Goal: Task Accomplishment & Management: Manage account settings

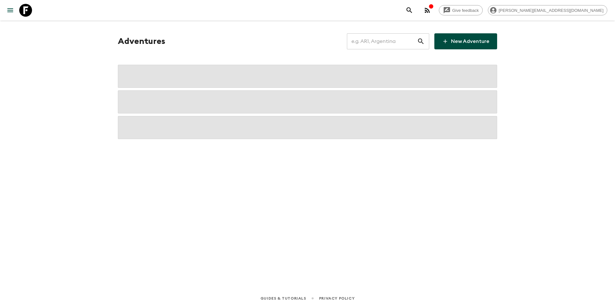
click at [372, 43] on input "text" at bounding box center [382, 41] width 70 height 18
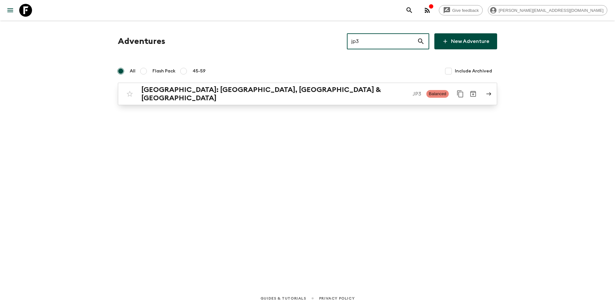
type input "jp3"
click at [412, 90] on p "JP3" at bounding box center [416, 94] width 9 height 8
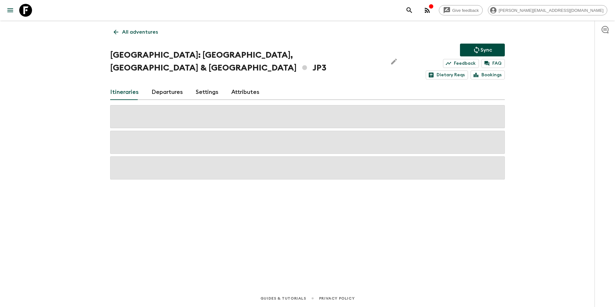
click at [173, 84] on link "Departures" at bounding box center [166, 91] width 31 height 15
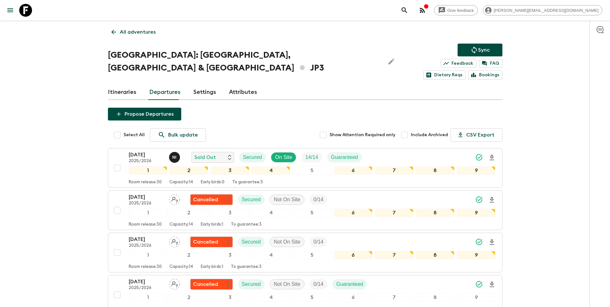
click at [143, 27] on link "All adventures" at bounding box center [133, 32] width 51 height 13
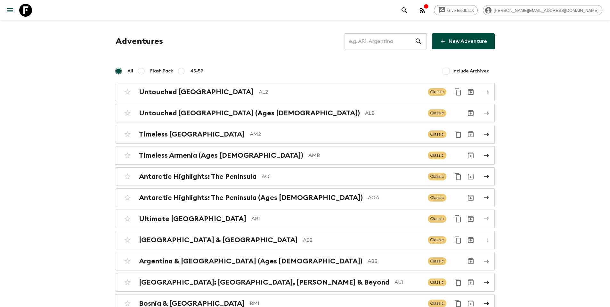
click at [374, 44] on input "text" at bounding box center [379, 41] width 70 height 18
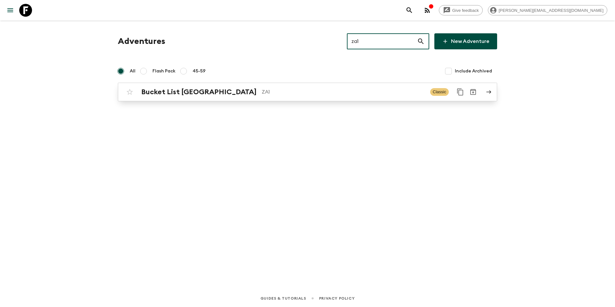
type input "za1"
click at [297, 97] on div "Bucket List South Africa ZA1 Classic" at bounding box center [294, 91] width 343 height 13
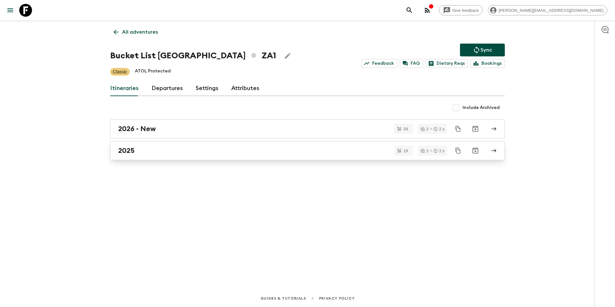
click at [167, 149] on div "2025" at bounding box center [301, 150] width 366 height 8
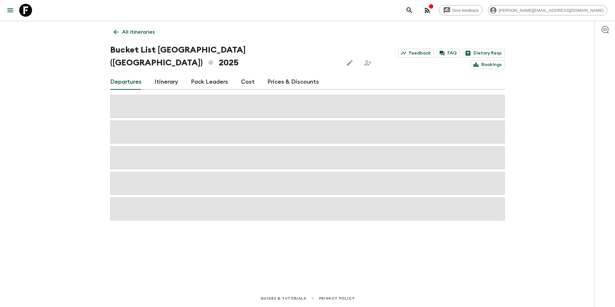
click at [243, 74] on link "Cost" at bounding box center [248, 81] width 14 height 15
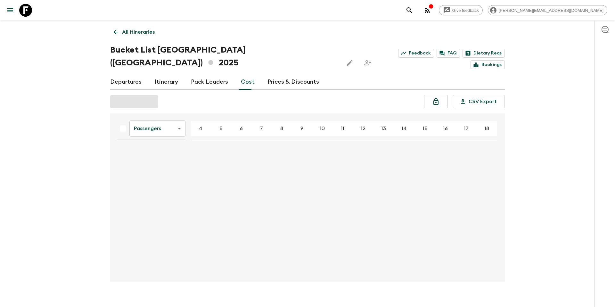
click at [177, 117] on body "Give feedback tammy.s@flashpack.com All itineraries Bucket List South Africa (Z…" at bounding box center [307, 158] width 615 height 317
click at [169, 150] on li "Mandatory" at bounding box center [157, 152] width 56 height 10
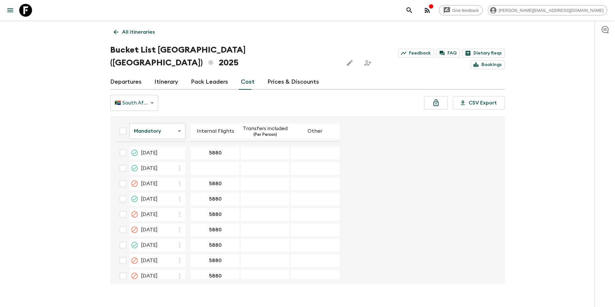
click at [133, 32] on p "All itineraries" at bounding box center [138, 32] width 33 height 8
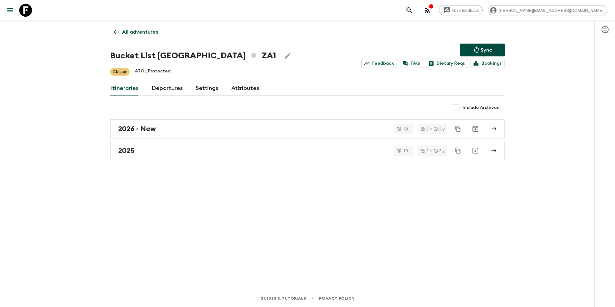
click at [142, 34] on p "All adventures" at bounding box center [140, 32] width 36 height 8
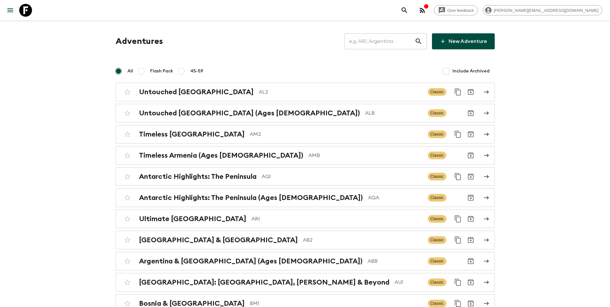
click at [380, 43] on input "text" at bounding box center [379, 41] width 70 height 18
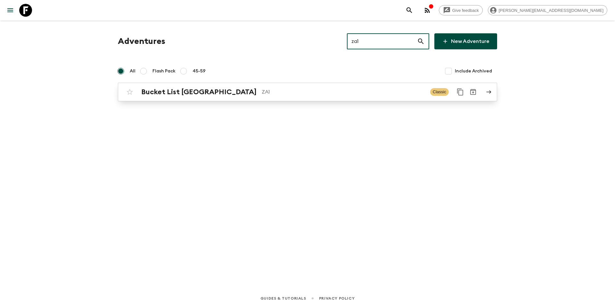
type input "za1"
click at [187, 95] on h2 "Bucket List [GEOGRAPHIC_DATA]" at bounding box center [198, 92] width 115 height 8
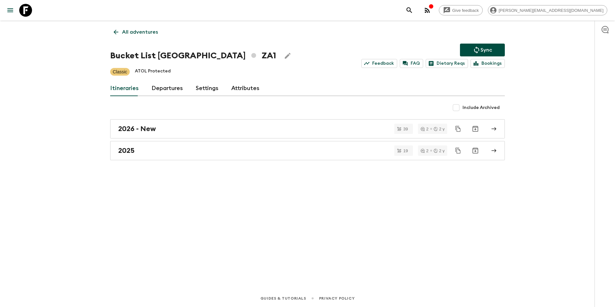
click at [168, 92] on link "Departures" at bounding box center [166, 88] width 31 height 15
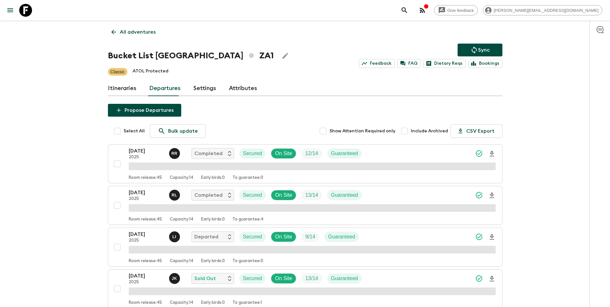
scroll to position [996, 0]
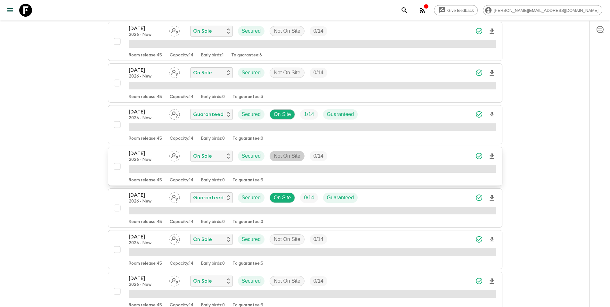
click at [294, 157] on p "Not On Site" at bounding box center [287, 156] width 27 height 8
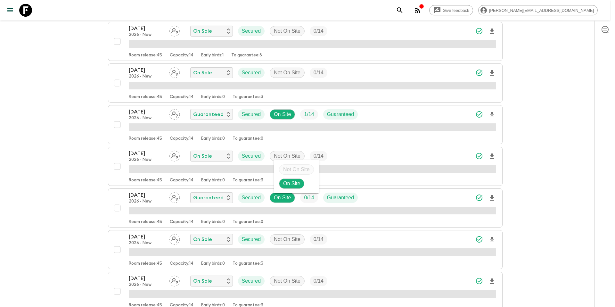
click at [119, 166] on div at bounding box center [307, 153] width 615 height 307
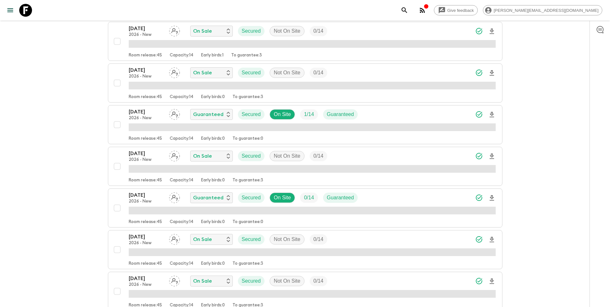
click at [368, 154] on div "29 Mar 2026 2026 - New On Sale Secured Not On Site 0 / 14" at bounding box center [312, 155] width 367 height 13
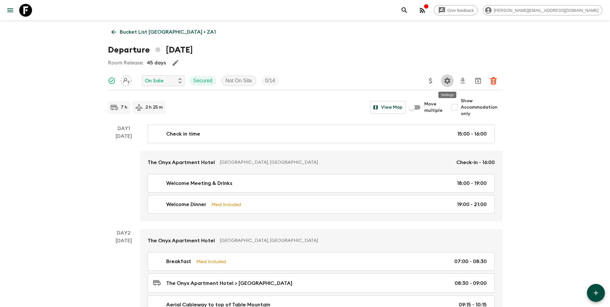
click at [446, 81] on icon "Settings" at bounding box center [447, 81] width 8 height 8
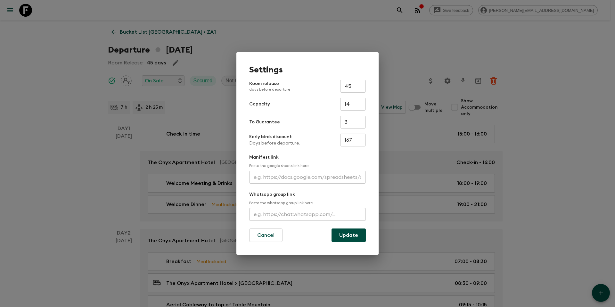
click at [355, 123] on input "3" at bounding box center [353, 122] width 26 height 13
type input "0"
click at [353, 234] on button "Update" at bounding box center [348, 234] width 34 height 13
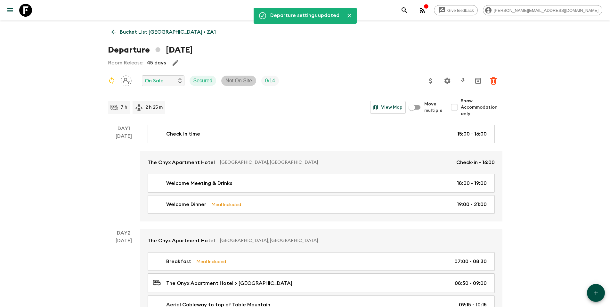
click at [240, 79] on p "Not On Site" at bounding box center [238, 81] width 27 height 8
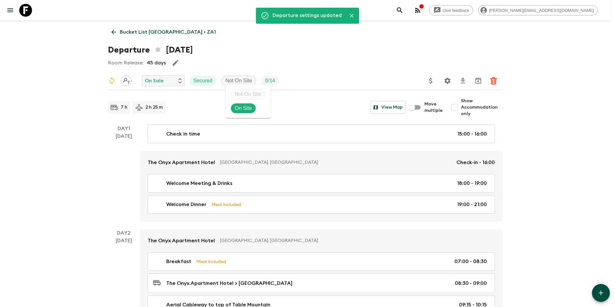
click at [240, 107] on p "On Site" at bounding box center [243, 108] width 17 height 8
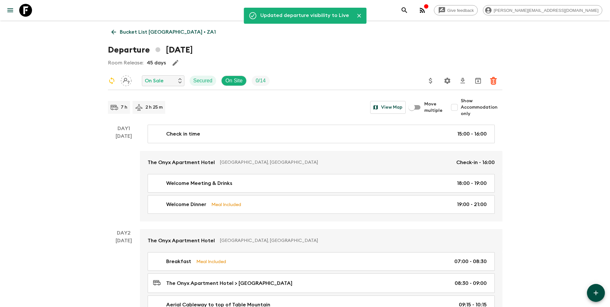
click at [160, 30] on p "Bucket List South Africa • ZA1" at bounding box center [168, 32] width 96 height 8
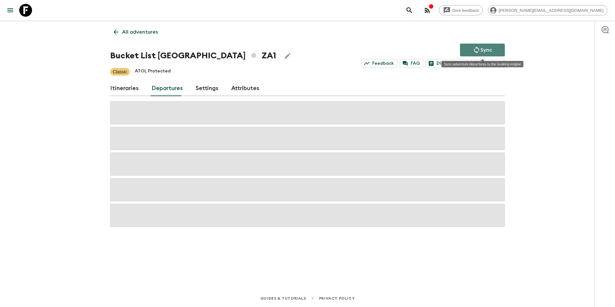
click at [489, 47] on p "Sync" at bounding box center [486, 50] width 12 height 8
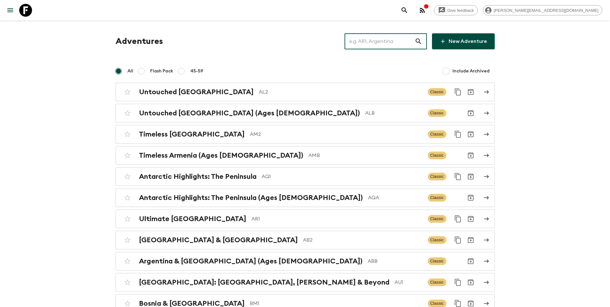
click at [378, 43] on input "text" at bounding box center [379, 41] width 70 height 18
paste input "PE1_[DATE]"
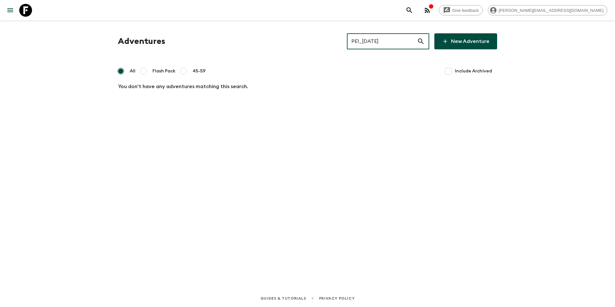
drag, startPoint x: 398, startPoint y: 41, endPoint x: 370, endPoint y: 41, distance: 28.2
click at [370, 41] on input "PE1_[DATE]" at bounding box center [382, 41] width 70 height 18
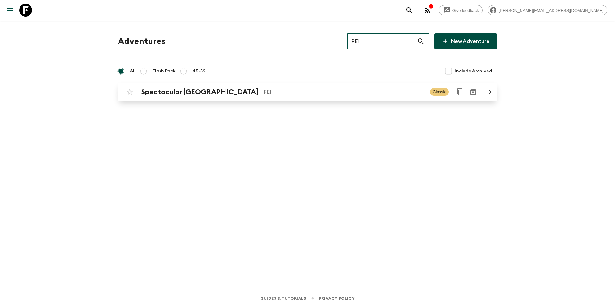
type input "PE1"
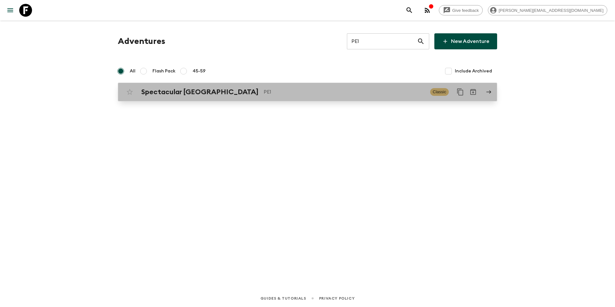
click at [290, 89] on p "PE1" at bounding box center [343, 92] width 161 height 8
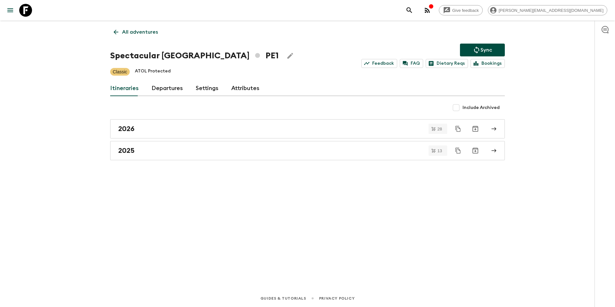
click at [161, 87] on link "Departures" at bounding box center [166, 88] width 31 height 15
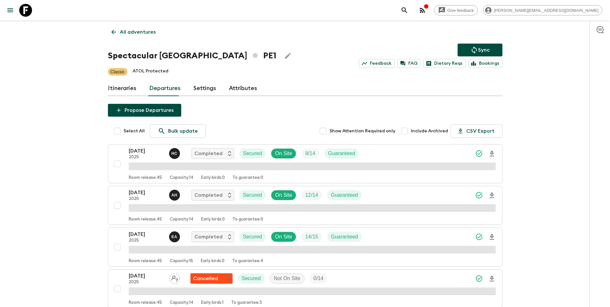
scroll to position [205, 0]
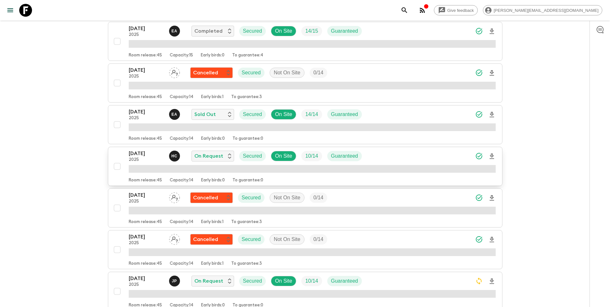
click at [119, 166] on input "checkbox" at bounding box center [117, 166] width 13 height 13
checkbox input "true"
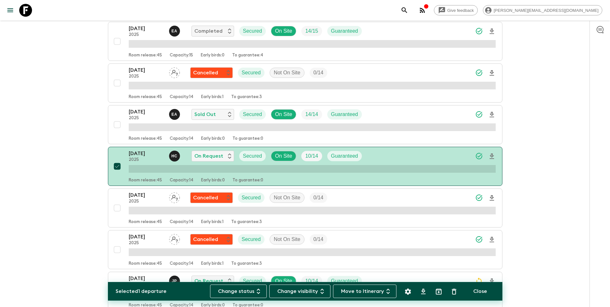
click at [406, 291] on icon "Settings" at bounding box center [408, 291] width 6 height 6
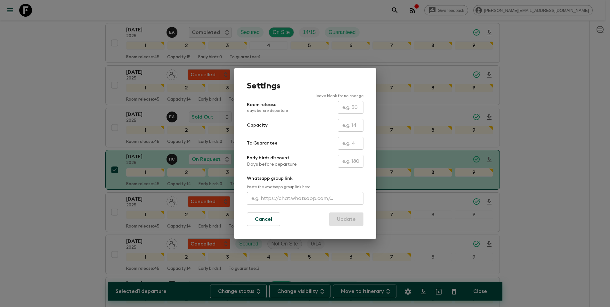
scroll to position [209, 0]
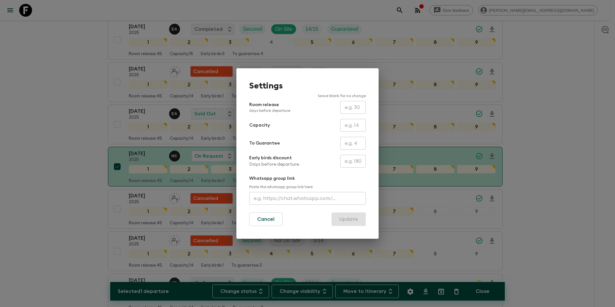
click at [355, 124] on input "text" at bounding box center [353, 125] width 26 height 13
type input "11"
click at [352, 220] on button "Update" at bounding box center [348, 218] width 34 height 13
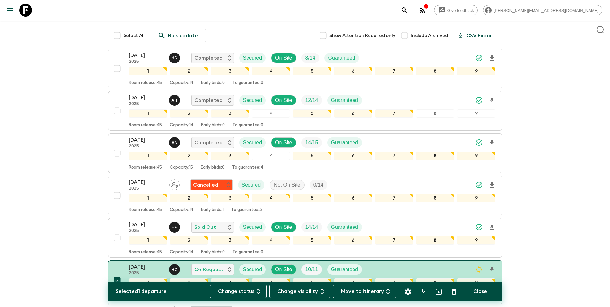
scroll to position [0, 0]
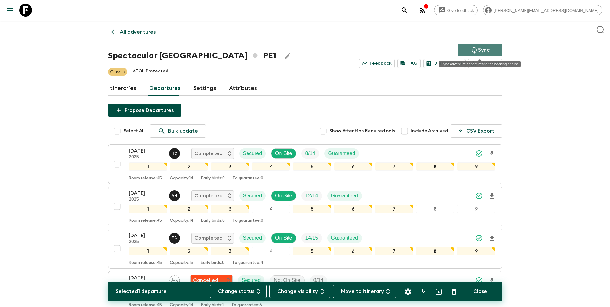
click at [485, 47] on p "Sync" at bounding box center [484, 50] width 12 height 8
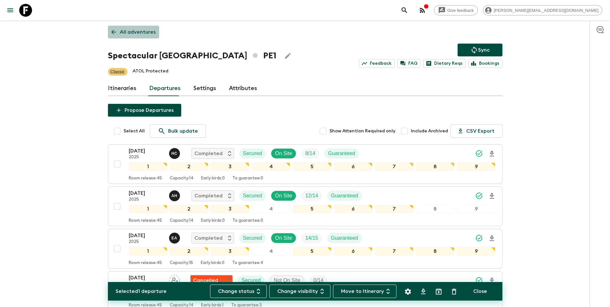
click at [133, 32] on p "All adventures" at bounding box center [138, 32] width 36 height 8
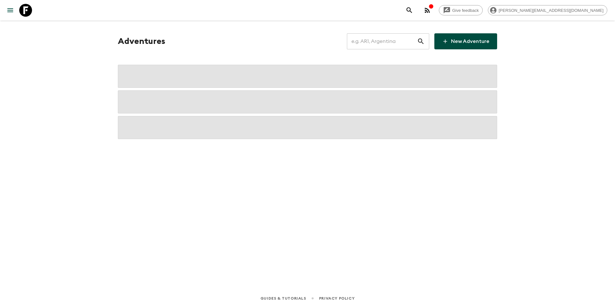
click at [387, 42] on input "text" at bounding box center [382, 41] width 70 height 18
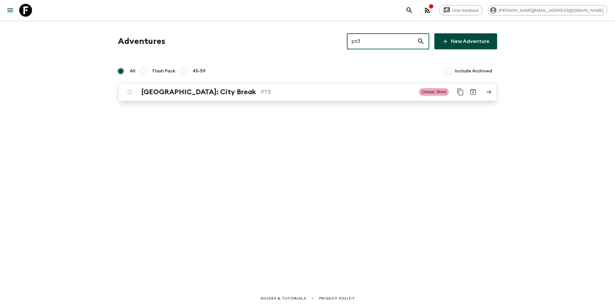
type input "pt3"
click at [261, 94] on p "PT3" at bounding box center [337, 92] width 153 height 8
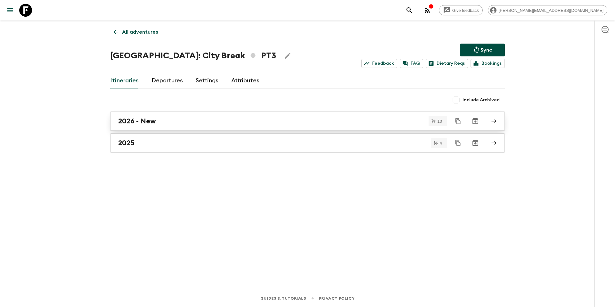
click at [159, 120] on div "2026 - New" at bounding box center [301, 121] width 366 height 8
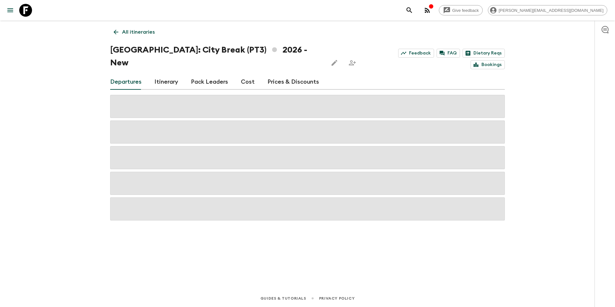
click at [286, 74] on link "Prices & Discounts" at bounding box center [293, 81] width 52 height 15
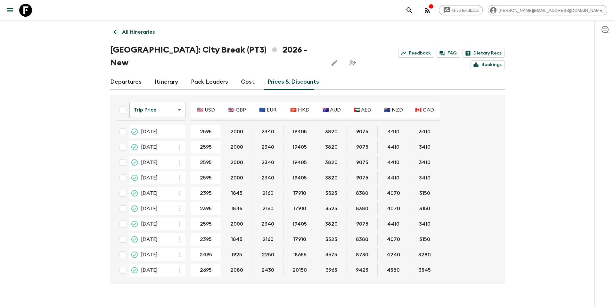
click at [131, 74] on link "Departures" at bounding box center [125, 81] width 31 height 15
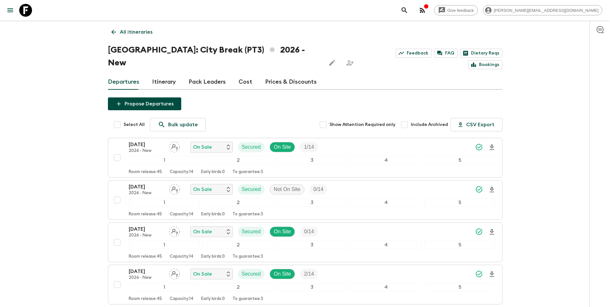
click at [409, 118] on input "Include Archived" at bounding box center [404, 124] width 13 height 13
checkbox input "false"
click at [139, 33] on p "All itineraries" at bounding box center [136, 32] width 33 height 8
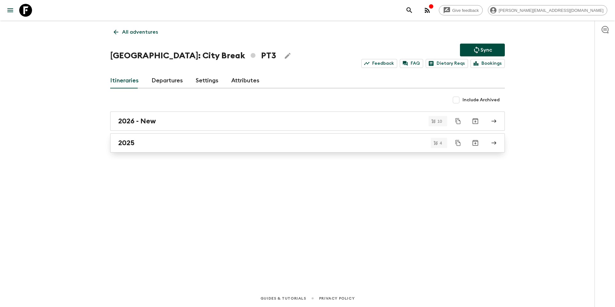
click at [187, 142] on div "2025" at bounding box center [301, 143] width 366 height 8
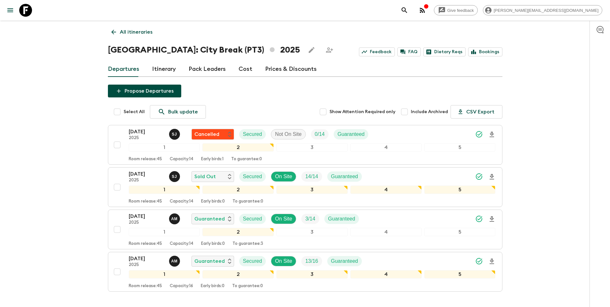
click at [130, 35] on p "All itineraries" at bounding box center [136, 32] width 33 height 8
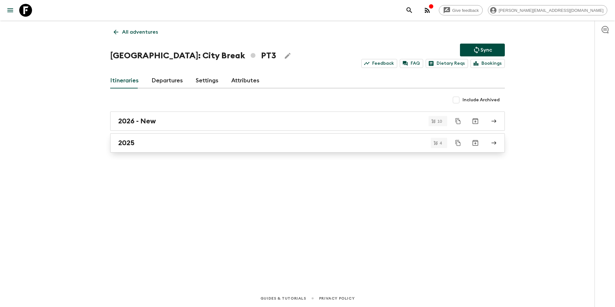
click at [194, 147] on link "2025" at bounding box center [307, 142] width 394 height 19
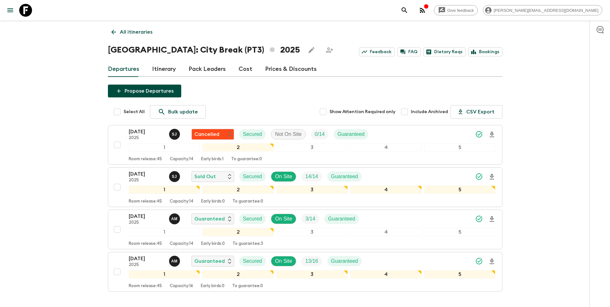
drag, startPoint x: 129, startPoint y: 33, endPoint x: 133, endPoint y: 33, distance: 3.5
click at [129, 34] on p "All itineraries" at bounding box center [136, 32] width 33 height 8
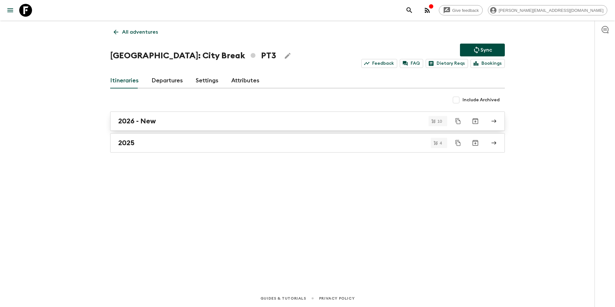
click at [167, 121] on div "2026 - New" at bounding box center [301, 121] width 366 height 8
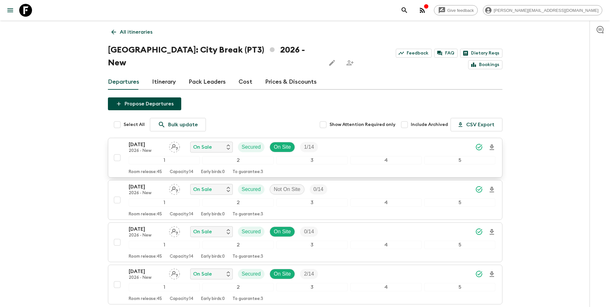
click at [116, 151] on input "checkbox" at bounding box center [117, 157] width 13 height 13
checkbox input "true"
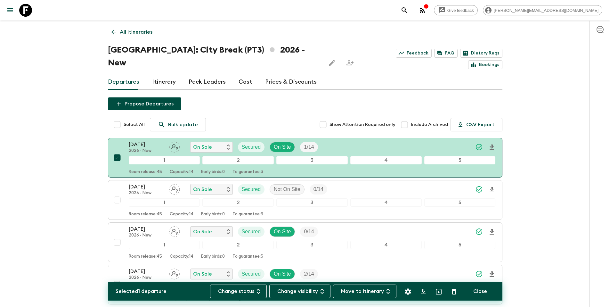
click at [407, 291] on icon "Settings" at bounding box center [408, 291] width 8 height 8
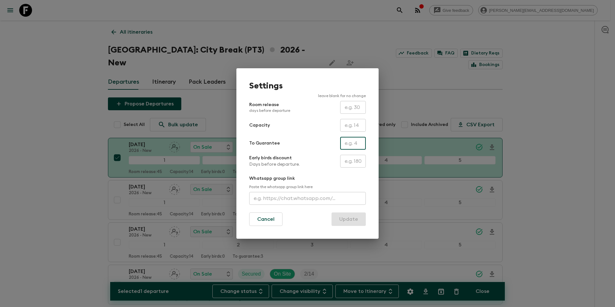
click at [354, 143] on input "text" at bounding box center [353, 143] width 26 height 13
type input "1"
click at [346, 221] on button "Update" at bounding box center [348, 218] width 34 height 13
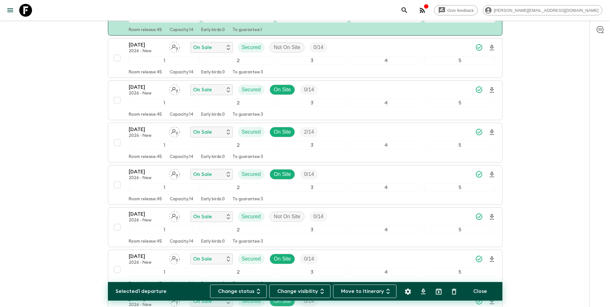
scroll to position [45, 0]
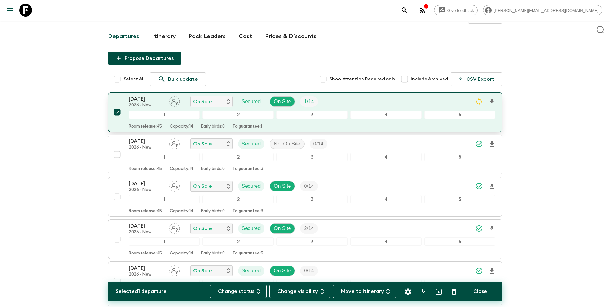
click at [117, 106] on input "checkbox" at bounding box center [117, 112] width 13 height 13
checkbox input "false"
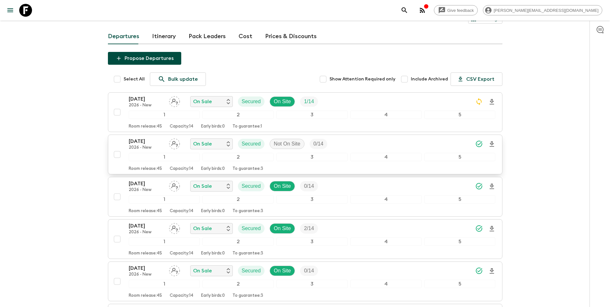
click at [116, 148] on input "checkbox" at bounding box center [117, 154] width 13 height 13
checkbox input "true"
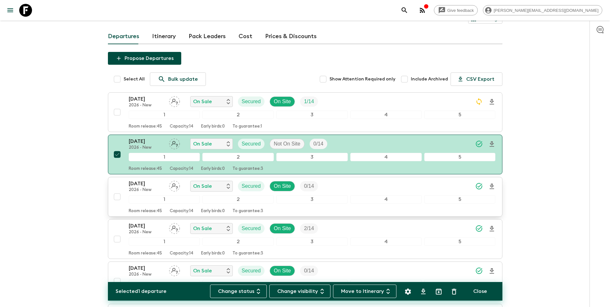
click at [117, 190] on input "checkbox" at bounding box center [117, 196] width 13 height 13
checkbox input "true"
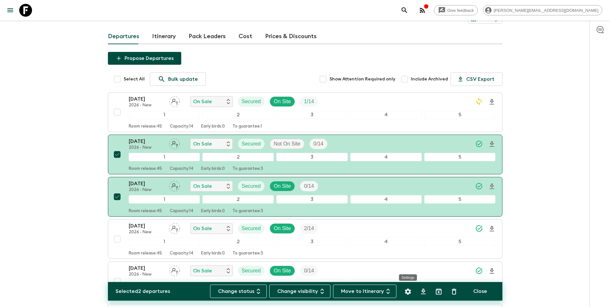
click at [407, 291] on icon "Settings" at bounding box center [408, 291] width 8 height 8
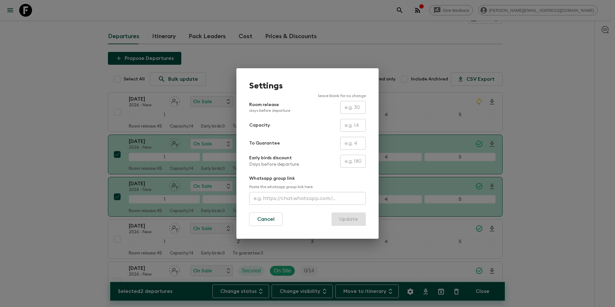
click at [354, 144] on input "text" at bounding box center [353, 143] width 26 height 13
type input "0"
click at [352, 219] on button "Update" at bounding box center [348, 218] width 34 height 13
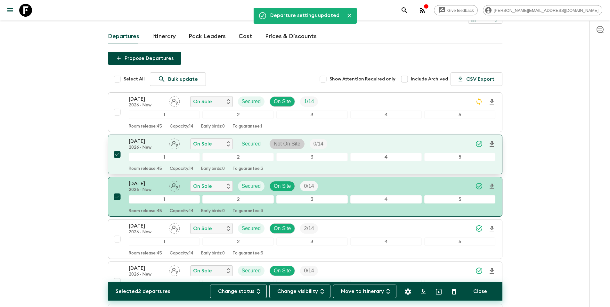
click at [289, 140] on p "Not On Site" at bounding box center [287, 144] width 27 height 8
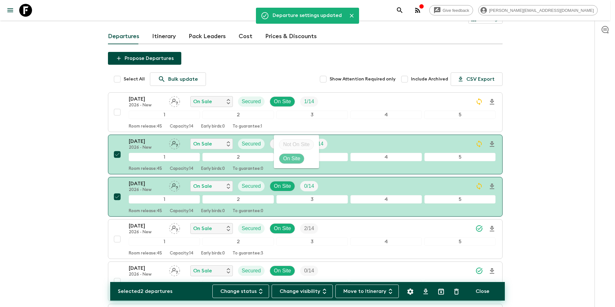
click at [290, 157] on p "On Site" at bounding box center [291, 159] width 17 height 8
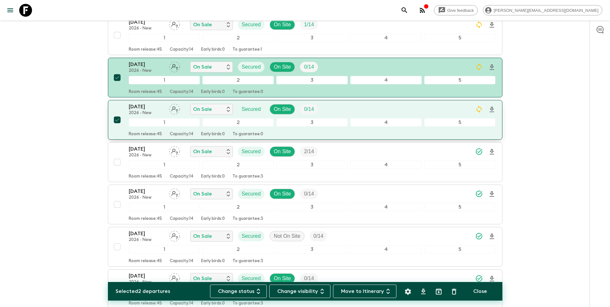
scroll to position [123, 0]
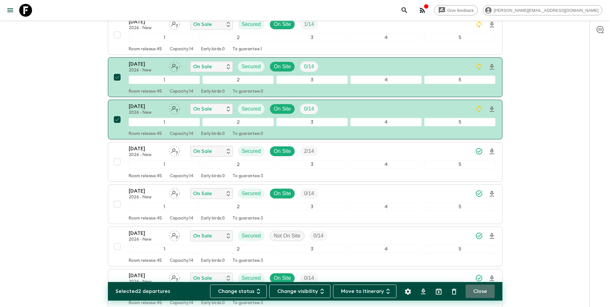
click at [478, 289] on button "Close" at bounding box center [479, 290] width 29 height 13
checkbox input "false"
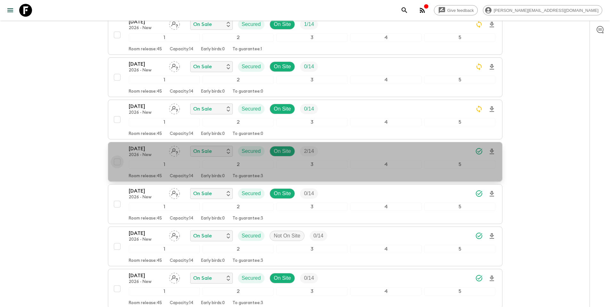
click at [118, 155] on input "checkbox" at bounding box center [117, 161] width 13 height 13
checkbox input "true"
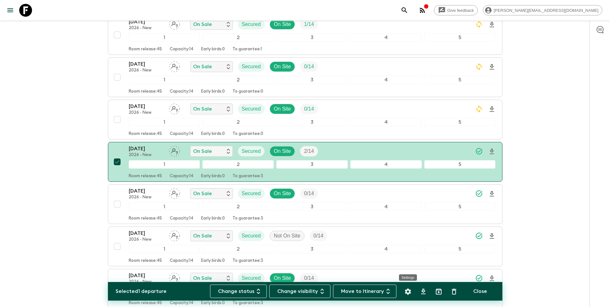
click at [408, 290] on icon "Settings" at bounding box center [408, 291] width 6 height 6
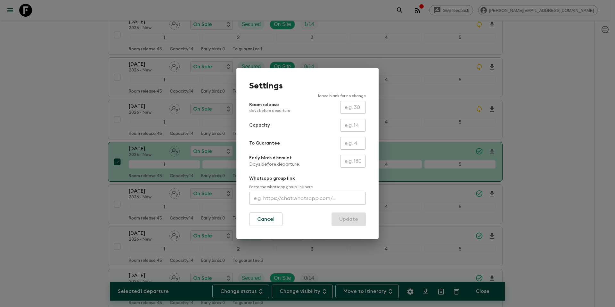
click at [351, 125] on input "text" at bounding box center [353, 125] width 26 height 13
click at [343, 142] on input "text" at bounding box center [353, 143] width 26 height 13
type input "2"
click at [353, 218] on button "Update" at bounding box center [348, 218] width 34 height 13
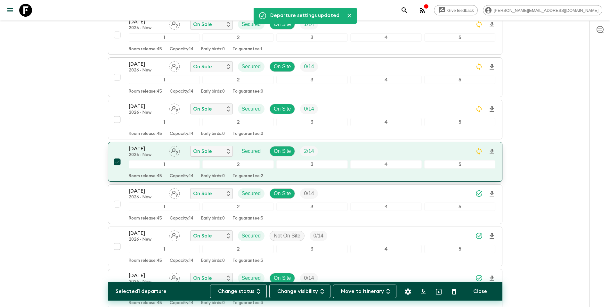
click at [117, 155] on input "checkbox" at bounding box center [117, 161] width 13 height 13
checkbox input "false"
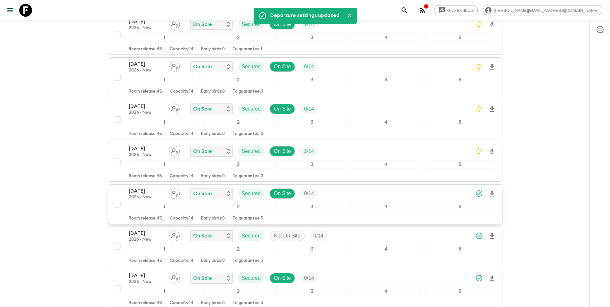
click at [115, 197] on input "checkbox" at bounding box center [117, 203] width 13 height 13
checkbox input "true"
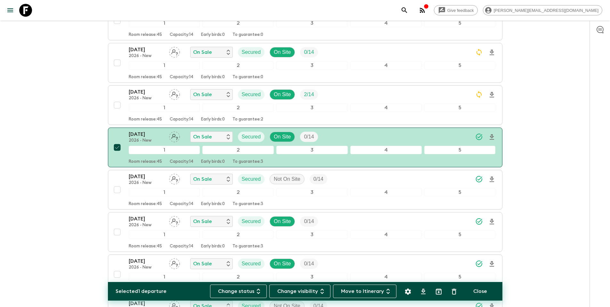
scroll to position [181, 0]
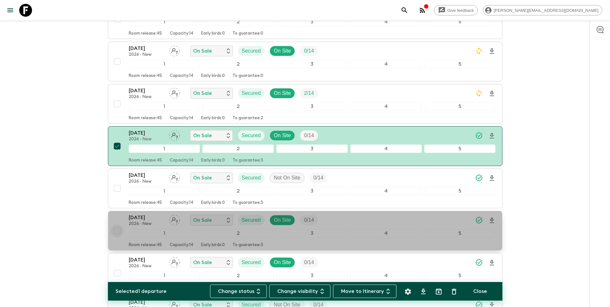
click at [117, 224] on input "checkbox" at bounding box center [117, 230] width 13 height 13
checkbox input "true"
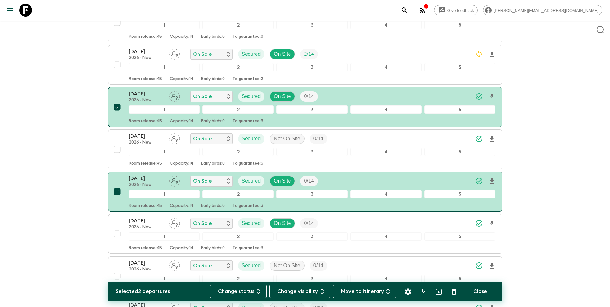
scroll to position [223, 0]
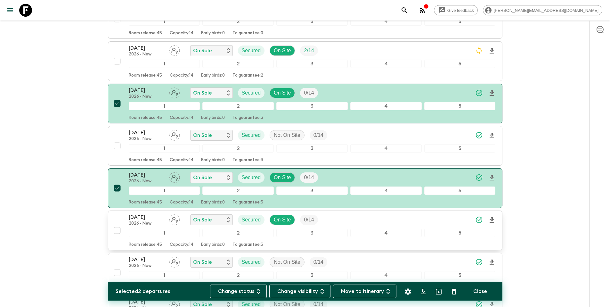
click at [116, 224] on input "checkbox" at bounding box center [117, 230] width 13 height 13
checkbox input "true"
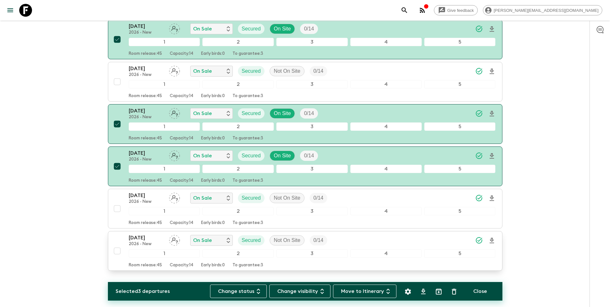
scroll to position [288, 0]
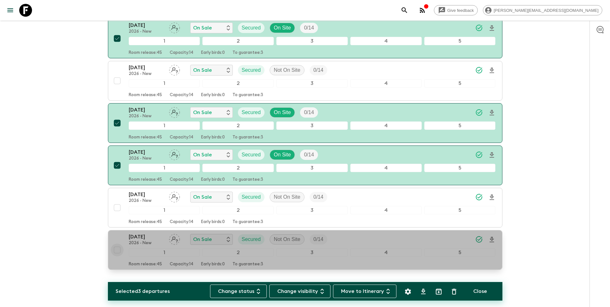
click at [118, 243] on input "checkbox" at bounding box center [117, 249] width 13 height 13
checkbox input "true"
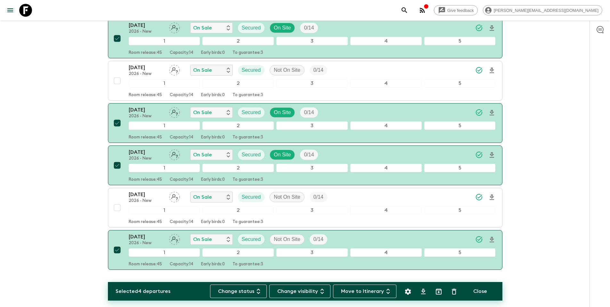
click at [408, 292] on icon "Settings" at bounding box center [408, 291] width 6 height 6
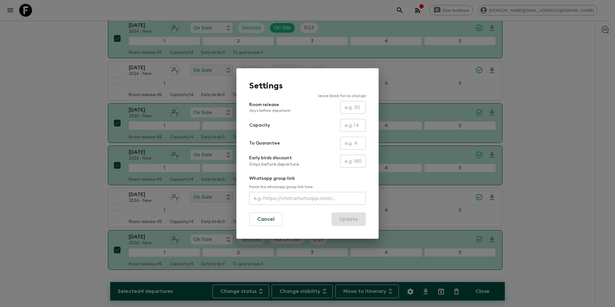
click at [349, 142] on input "text" at bounding box center [353, 143] width 26 height 13
type input "0"
click at [355, 220] on button "Update" at bounding box center [348, 218] width 34 height 13
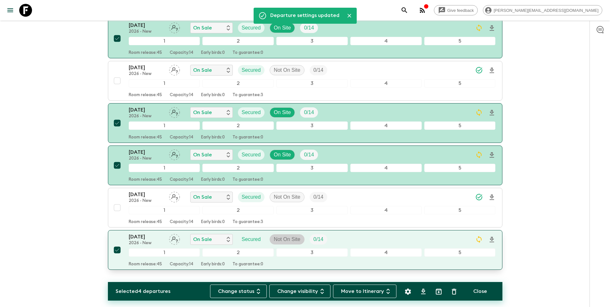
click at [293, 235] on p "Not On Site" at bounding box center [287, 239] width 27 height 8
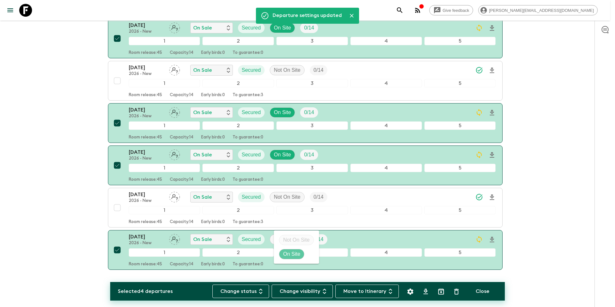
click at [293, 252] on p "On Site" at bounding box center [291, 254] width 17 height 8
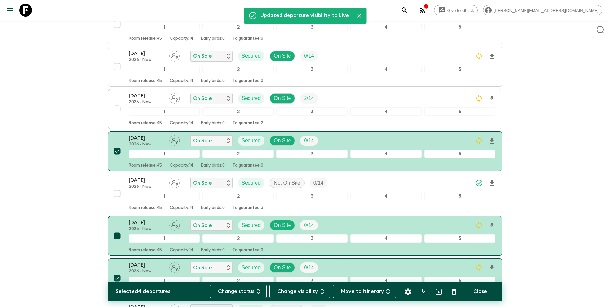
scroll to position [175, 0]
click at [480, 292] on button "Close" at bounding box center [479, 290] width 29 height 13
checkbox input "false"
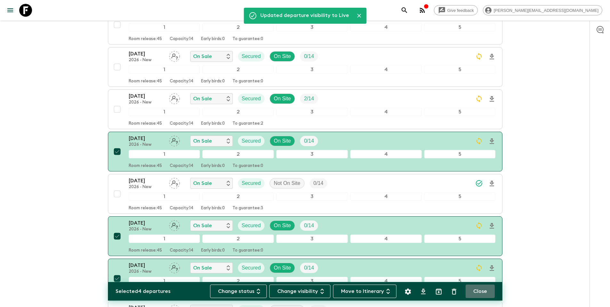
checkbox input "false"
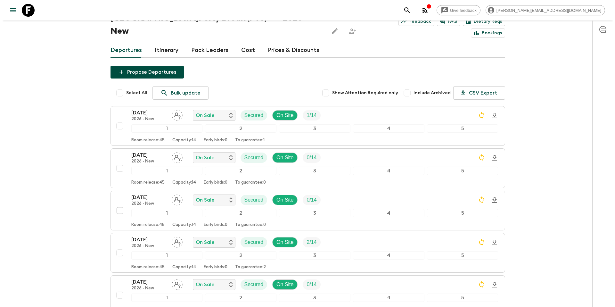
scroll to position [0, 0]
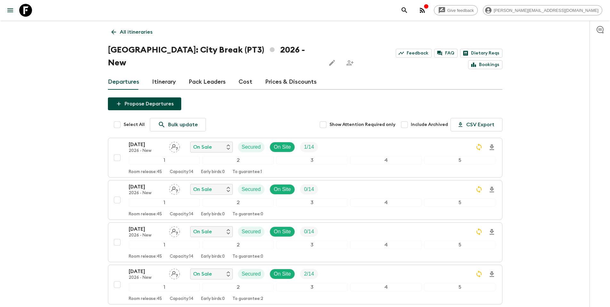
click at [141, 32] on p "All itineraries" at bounding box center [136, 32] width 33 height 8
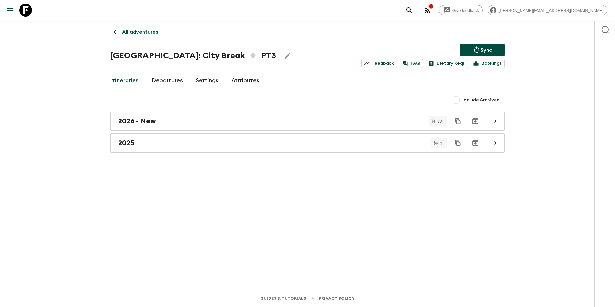
drag, startPoint x: 481, startPoint y: 48, endPoint x: 360, endPoint y: 17, distance: 124.9
click at [482, 48] on p "Sync" at bounding box center [486, 50] width 12 height 8
click at [145, 35] on p "All adventures" at bounding box center [140, 32] width 36 height 8
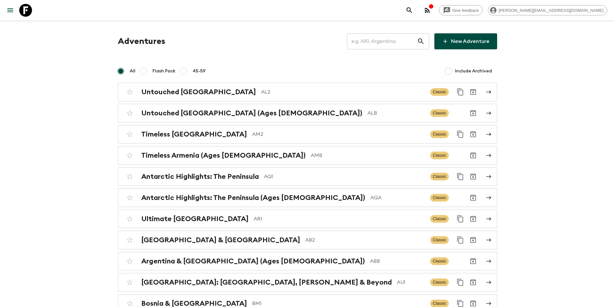
click at [373, 44] on input "text" at bounding box center [382, 41] width 70 height 18
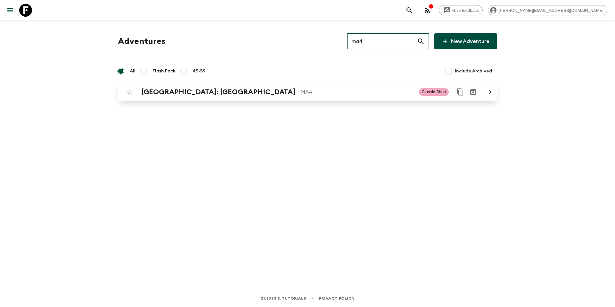
type input "ma4"
click at [302, 88] on p "MA4" at bounding box center [356, 92] width 113 height 8
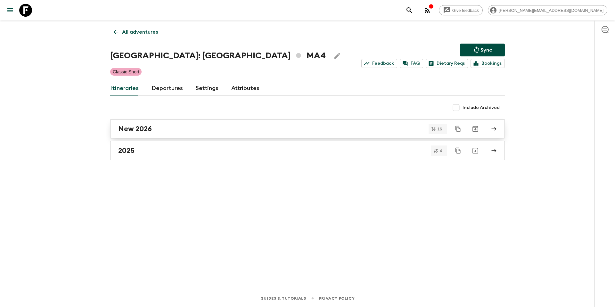
click at [170, 130] on div "New 2026" at bounding box center [301, 129] width 366 height 8
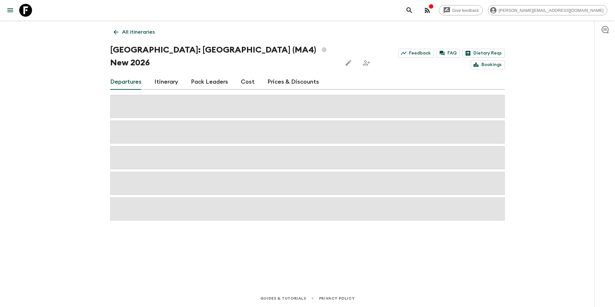
click at [284, 74] on link "Prices & Discounts" at bounding box center [293, 81] width 52 height 15
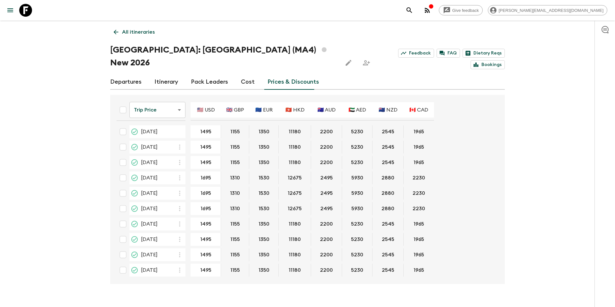
click at [134, 74] on link "Departures" at bounding box center [125, 81] width 31 height 15
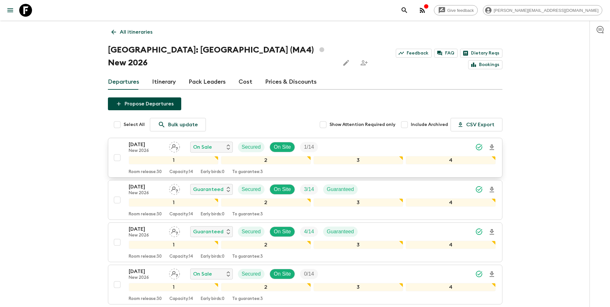
click at [117, 151] on input "checkbox" at bounding box center [117, 157] width 13 height 13
checkbox input "true"
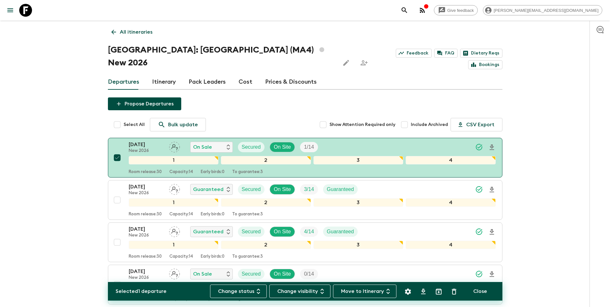
click at [408, 291] on icon "Settings" at bounding box center [408, 291] width 8 height 8
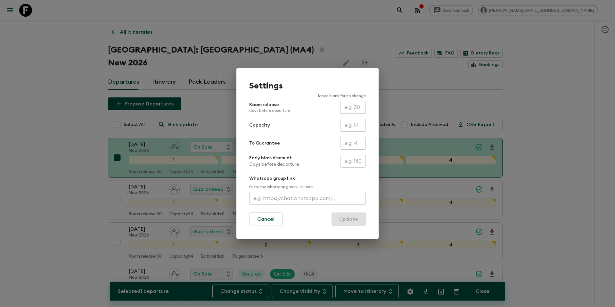
click at [351, 142] on input "text" at bounding box center [353, 143] width 26 height 13
type input "1"
click at [343, 218] on button "Update" at bounding box center [348, 218] width 34 height 13
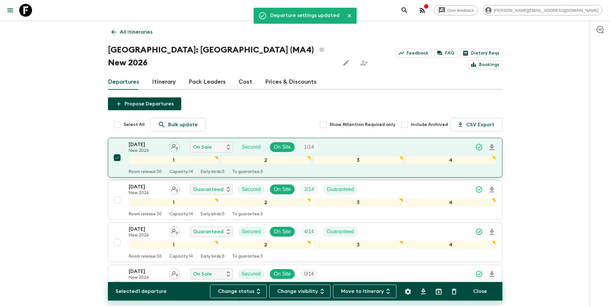
click at [117, 151] on input "checkbox" at bounding box center [117, 157] width 13 height 13
checkbox input "false"
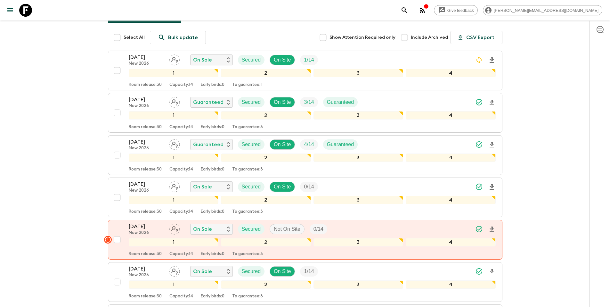
scroll to position [87, 0]
click at [117, 190] on input "checkbox" at bounding box center [117, 196] width 13 height 13
checkbox input "true"
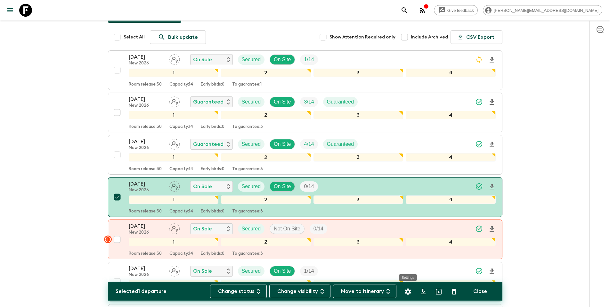
click at [409, 293] on icon "Settings" at bounding box center [408, 291] width 6 height 6
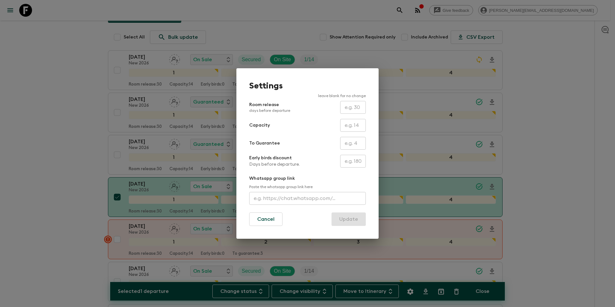
click at [350, 148] on input "text" at bounding box center [353, 143] width 26 height 13
type input "0"
click at [347, 219] on button "Update" at bounding box center [348, 218] width 34 height 13
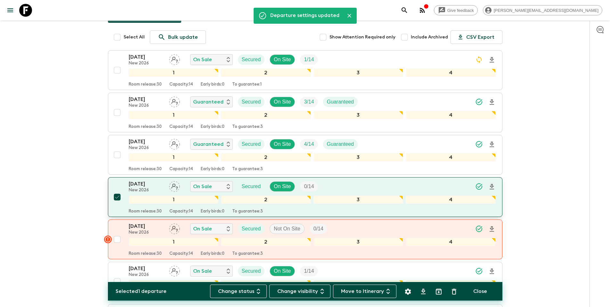
click at [117, 190] on input "checkbox" at bounding box center [117, 196] width 13 height 13
checkbox input "false"
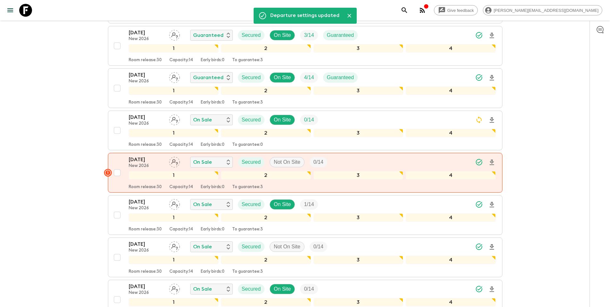
scroll to position [157, 0]
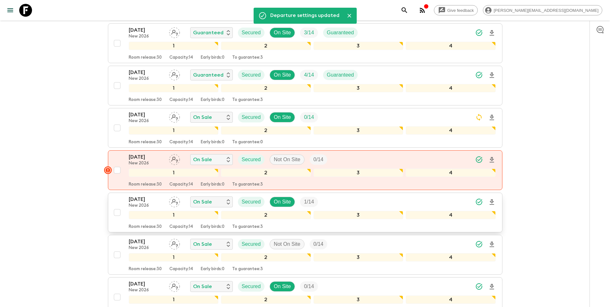
click at [118, 206] on input "checkbox" at bounding box center [117, 212] width 13 height 13
checkbox input "true"
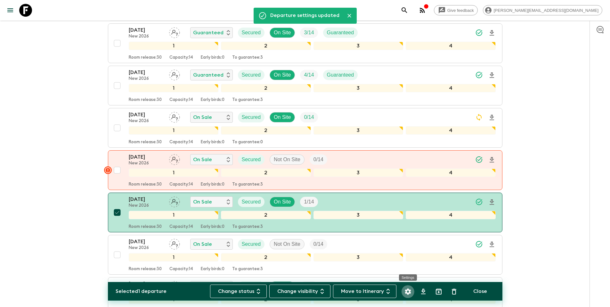
click at [409, 291] on icon "Settings" at bounding box center [408, 291] width 6 height 6
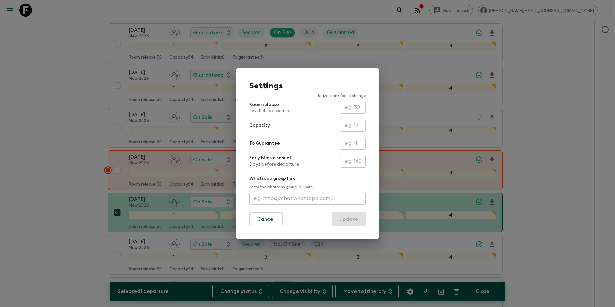
click at [352, 141] on input "text" at bounding box center [353, 143] width 26 height 13
type input "1"
click at [357, 222] on button "Update" at bounding box center [348, 218] width 34 height 13
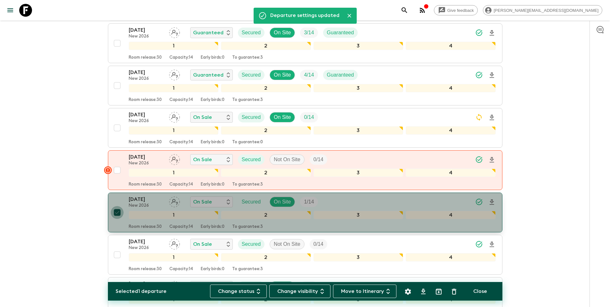
click at [118, 206] on input "checkbox" at bounding box center [117, 212] width 13 height 13
checkbox input "false"
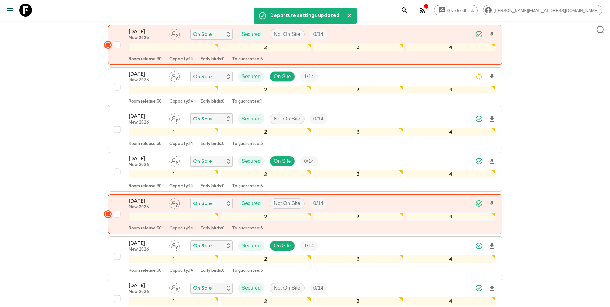
scroll to position [284, 0]
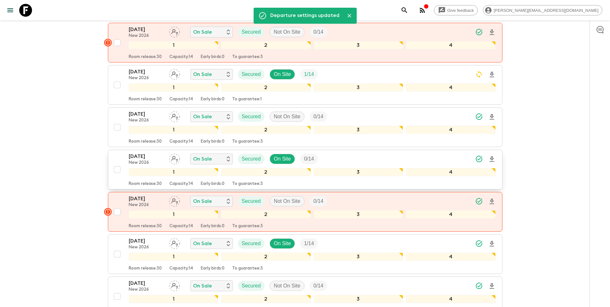
click at [116, 163] on input "checkbox" at bounding box center [117, 169] width 13 height 13
checkbox input "true"
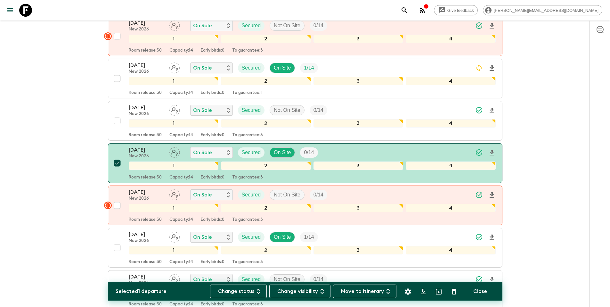
scroll to position [292, 0]
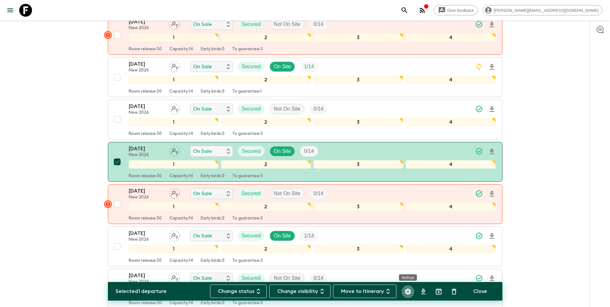
click at [408, 291] on icon "Settings" at bounding box center [408, 291] width 8 height 8
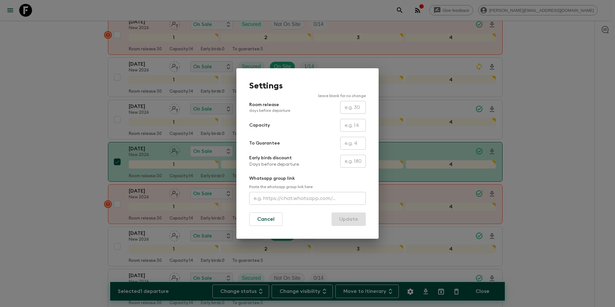
click at [350, 145] on input "text" at bounding box center [353, 143] width 26 height 13
type input "0"
click at [355, 218] on button "Update" at bounding box center [348, 218] width 34 height 13
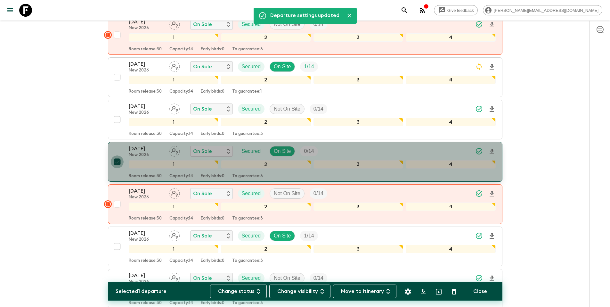
click at [118, 155] on input "checkbox" at bounding box center [117, 161] width 13 height 13
checkbox input "false"
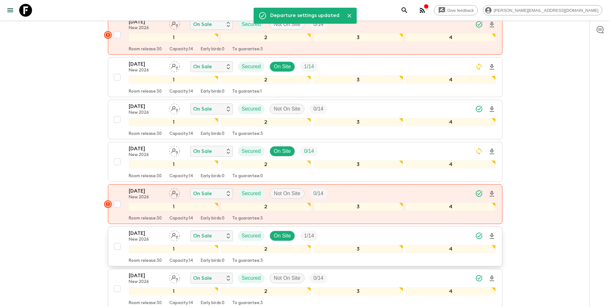
click at [117, 240] on input "checkbox" at bounding box center [117, 246] width 13 height 13
checkbox input "true"
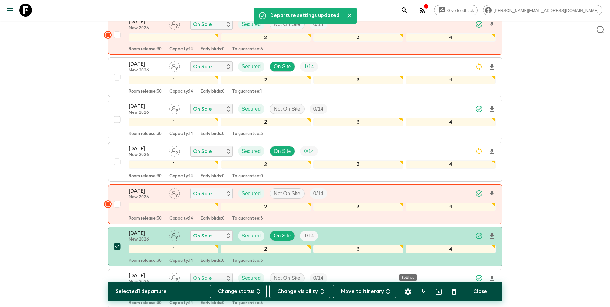
click at [409, 292] on icon "Settings" at bounding box center [408, 291] width 6 height 6
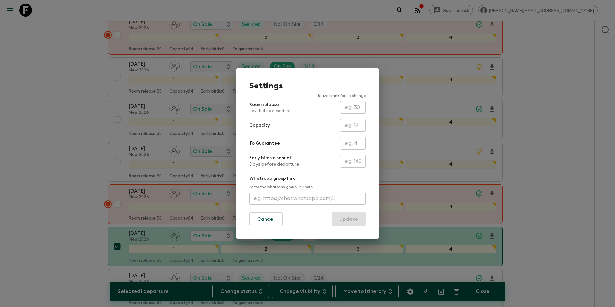
click at [346, 145] on input "text" at bounding box center [353, 143] width 26 height 13
type input "1"
click at [352, 221] on button "Update" at bounding box center [348, 218] width 34 height 13
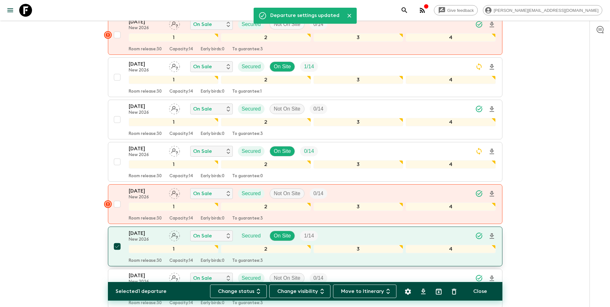
click at [118, 240] on input "checkbox" at bounding box center [117, 246] width 13 height 13
checkbox input "false"
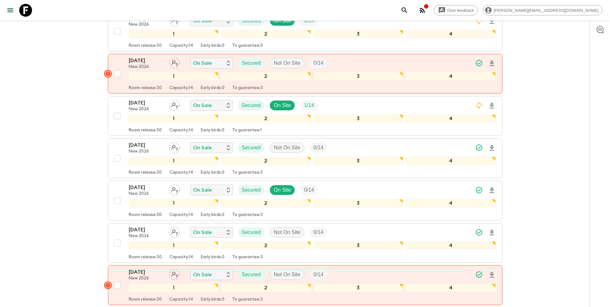
scroll to position [422, 0]
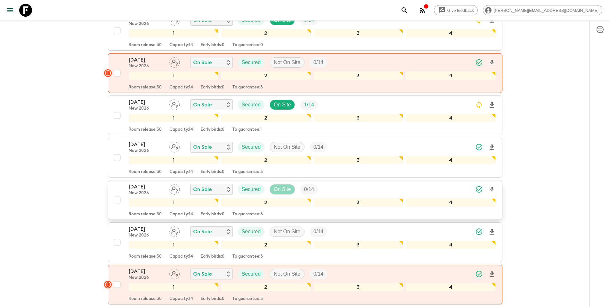
click at [279, 185] on p "On Site" at bounding box center [282, 189] width 17 height 8
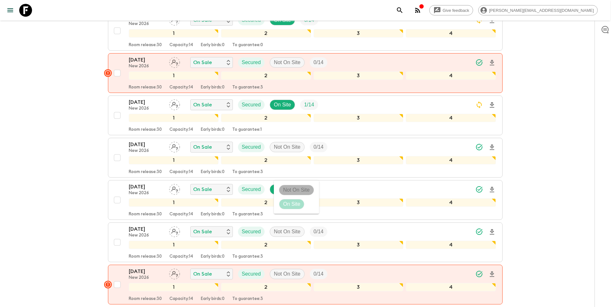
click at [288, 187] on p "Not On Site" at bounding box center [296, 190] width 27 height 8
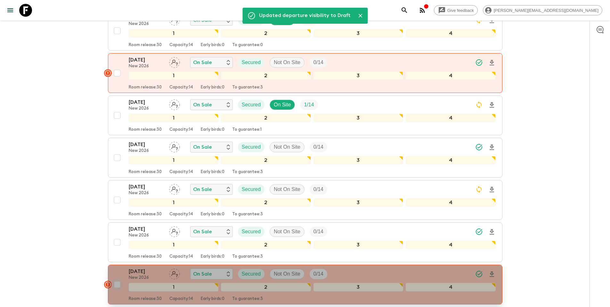
click at [118, 278] on input "checkbox" at bounding box center [117, 284] width 13 height 13
checkbox input "true"
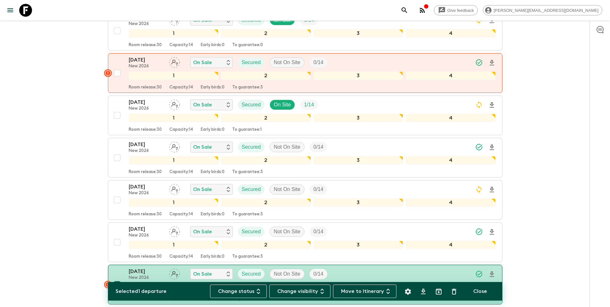
click at [412, 290] on button "Settings" at bounding box center [407, 291] width 13 height 13
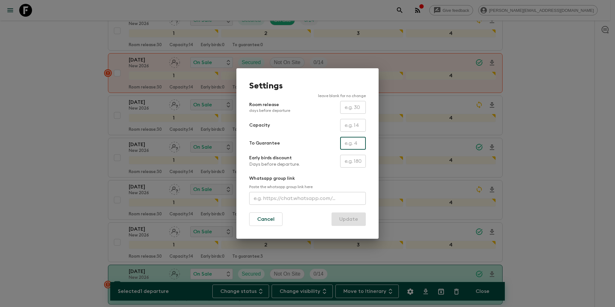
click at [355, 142] on input "text" at bounding box center [353, 143] width 26 height 13
type input "0"
click at [348, 219] on button "Update" at bounding box center [348, 218] width 34 height 13
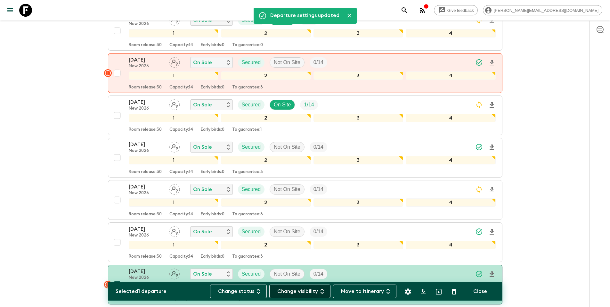
click at [310, 293] on button "Change visibility" at bounding box center [299, 290] width 61 height 13
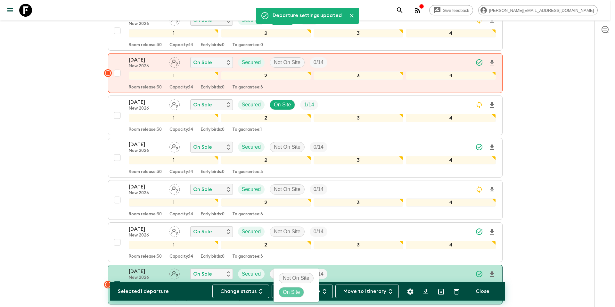
click at [296, 290] on p "On Site" at bounding box center [291, 292] width 17 height 8
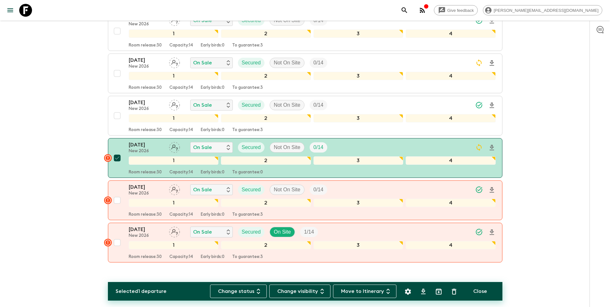
scroll to position [550, 0]
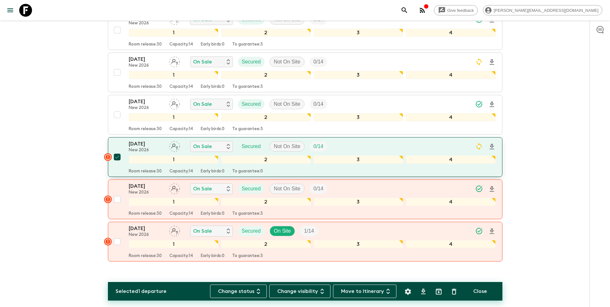
click at [119, 150] on input "checkbox" at bounding box center [117, 156] width 13 height 13
checkbox input "false"
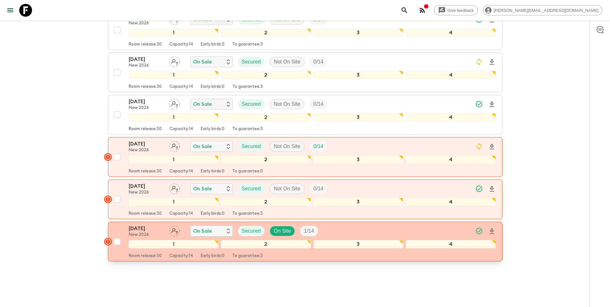
click at [117, 235] on input "checkbox" at bounding box center [117, 241] width 13 height 13
checkbox input "true"
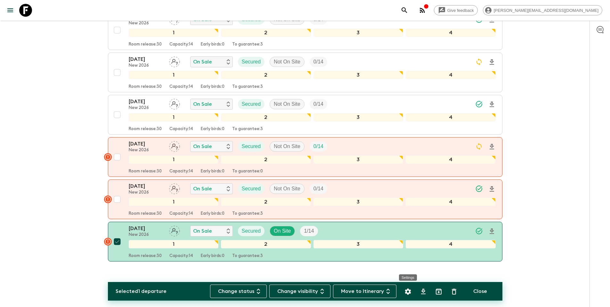
click at [409, 291] on icon "Settings" at bounding box center [408, 291] width 8 height 8
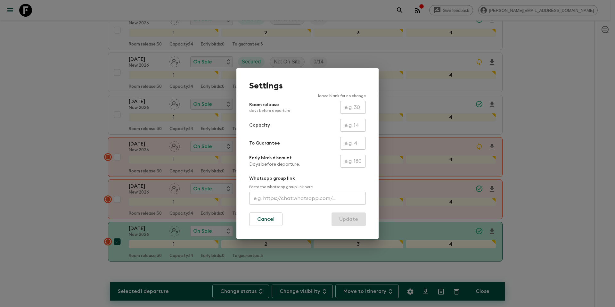
click at [358, 145] on input "text" at bounding box center [353, 143] width 26 height 13
type input "1"
click at [352, 221] on button "Update" at bounding box center [348, 218] width 34 height 13
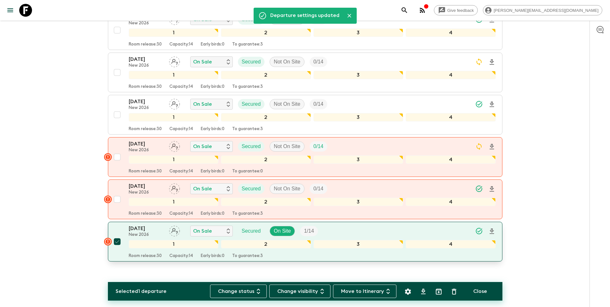
drag, startPoint x: 118, startPoint y: 228, endPoint x: 118, endPoint y: 210, distance: 18.2
click at [118, 235] on input "checkbox" at bounding box center [117, 241] width 13 height 13
checkbox input "false"
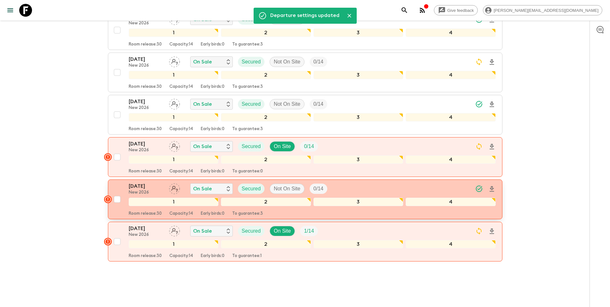
click at [118, 193] on input "checkbox" at bounding box center [117, 199] width 13 height 13
checkbox input "true"
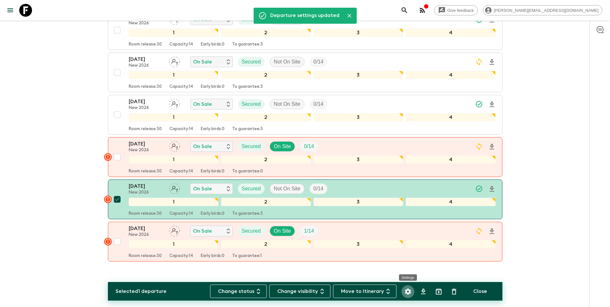
click at [409, 292] on icon "Settings" at bounding box center [408, 291] width 8 height 8
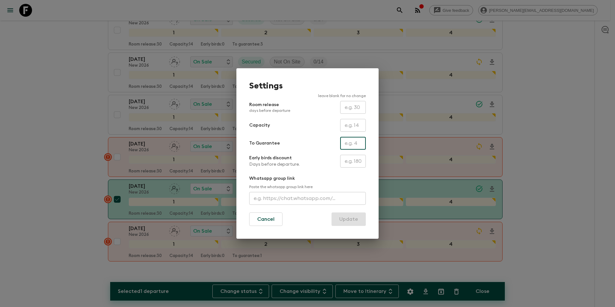
click at [355, 147] on input "text" at bounding box center [353, 143] width 26 height 13
type input "0"
click at [357, 220] on button "Update" at bounding box center [348, 218] width 34 height 13
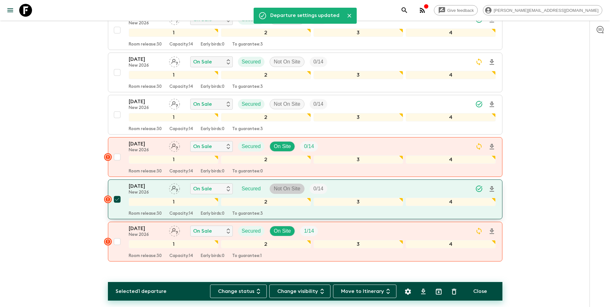
click at [291, 185] on p "Not On Site" at bounding box center [287, 189] width 27 height 8
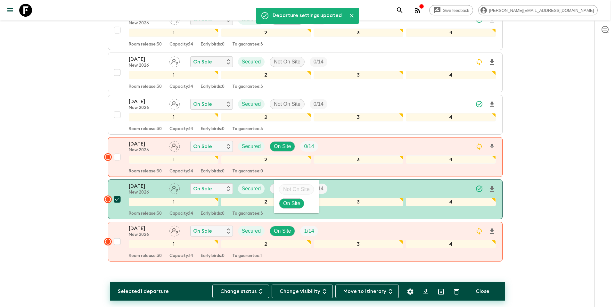
click at [296, 200] on p "On Site" at bounding box center [291, 203] width 17 height 8
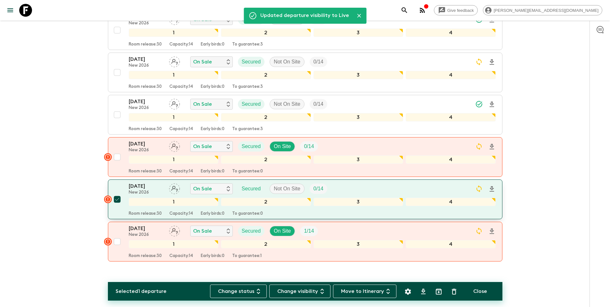
click at [117, 193] on input "checkbox" at bounding box center [117, 199] width 13 height 13
checkbox input "false"
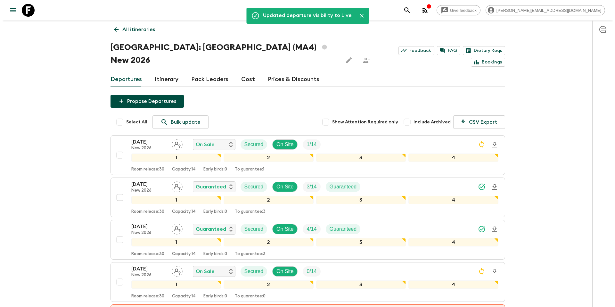
scroll to position [0, 0]
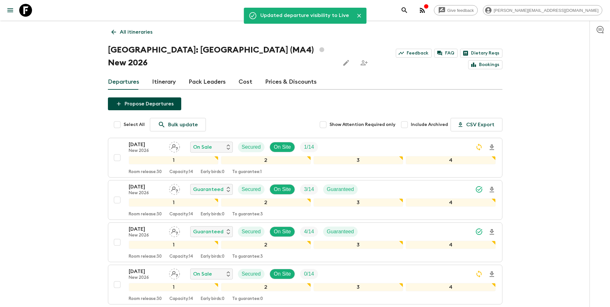
click at [139, 33] on p "All itineraries" at bounding box center [136, 32] width 33 height 8
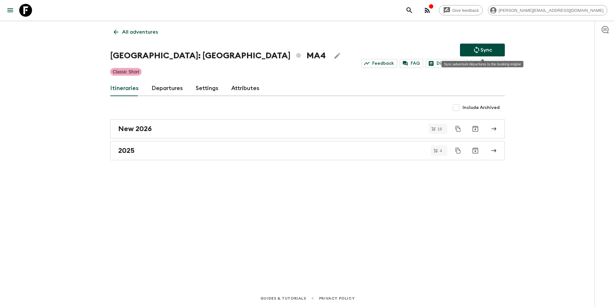
click at [489, 50] on p "Sync" at bounding box center [486, 50] width 12 height 8
click at [478, 48] on icon "Sync adventure departures to the booking engine" at bounding box center [476, 50] width 8 height 8
